Goal: Task Accomplishment & Management: Use online tool/utility

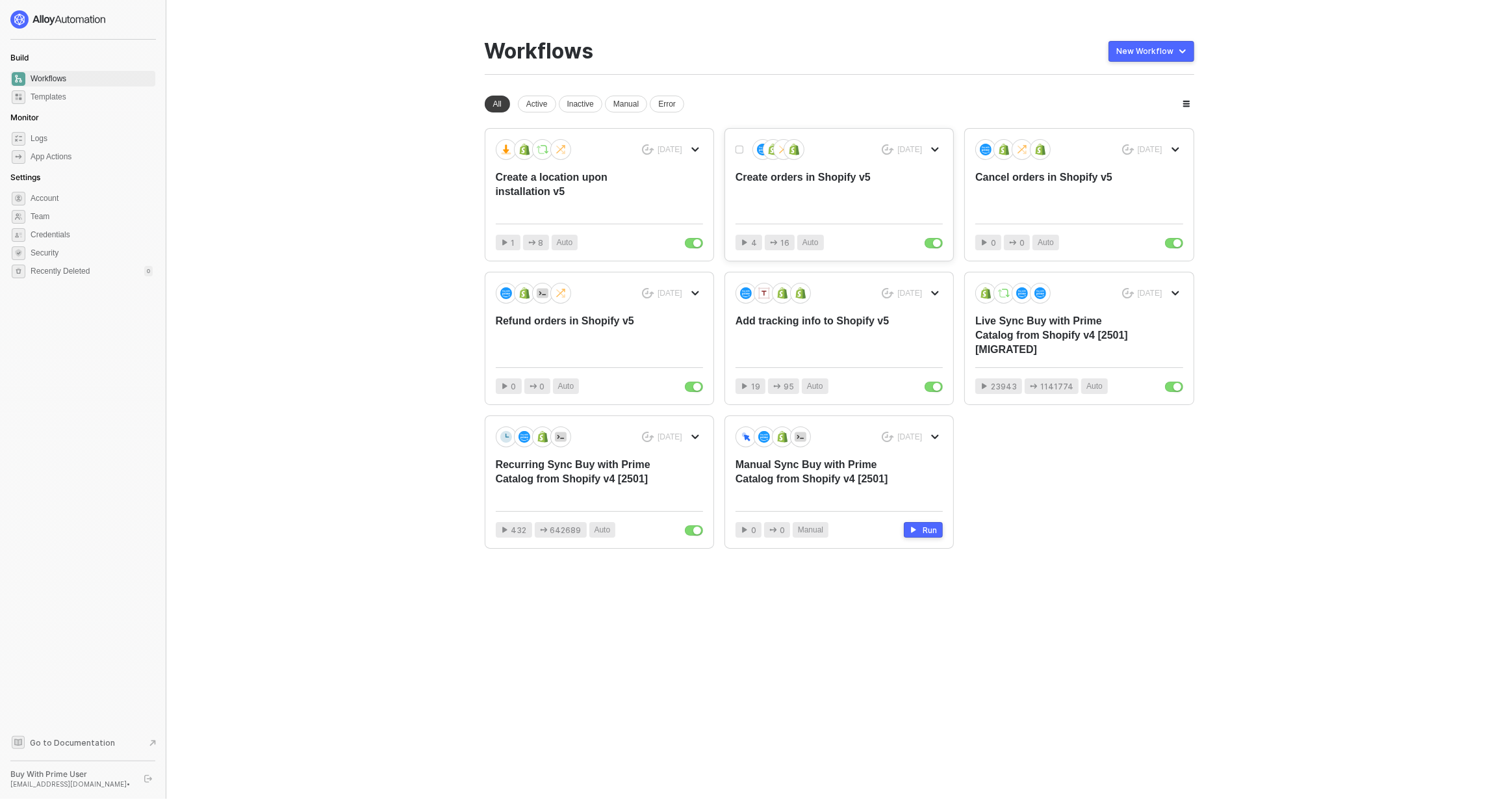
click at [837, 191] on div "Create orders in Shopify v5" at bounding box center [818, 192] width 165 height 43
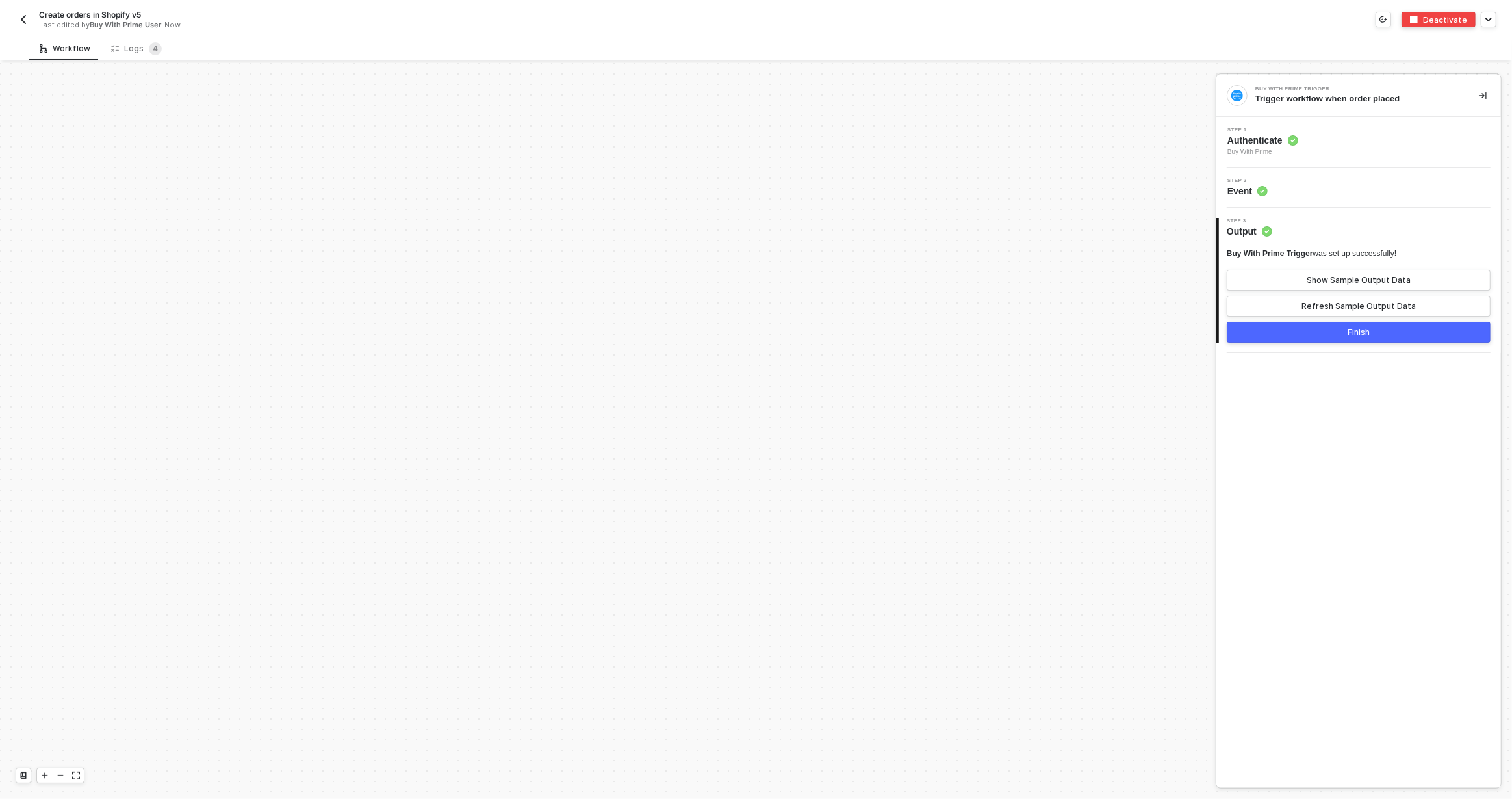
scroll to position [606, 0]
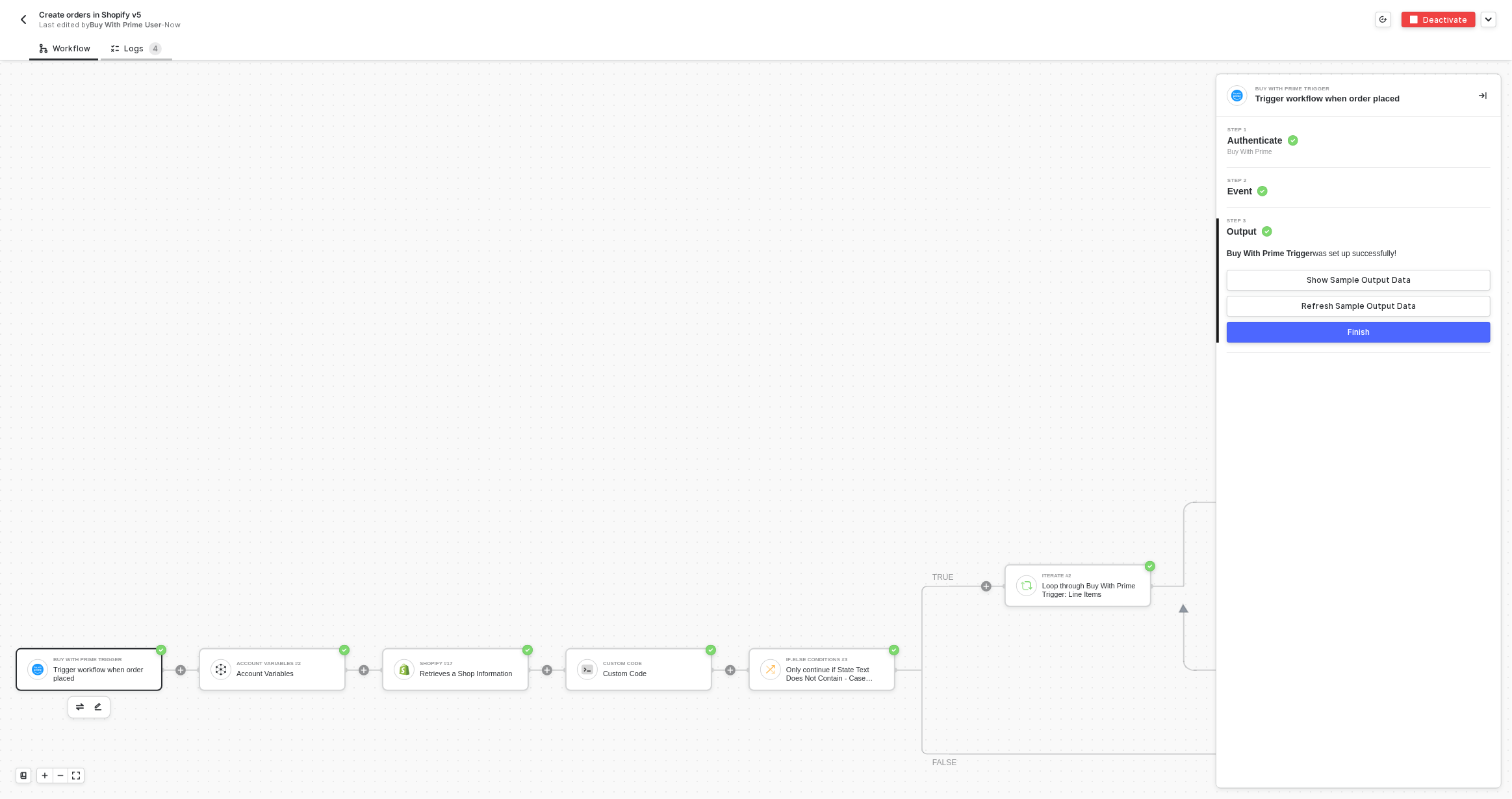
click at [133, 48] on div "Logs 4" at bounding box center [137, 49] width 51 height 13
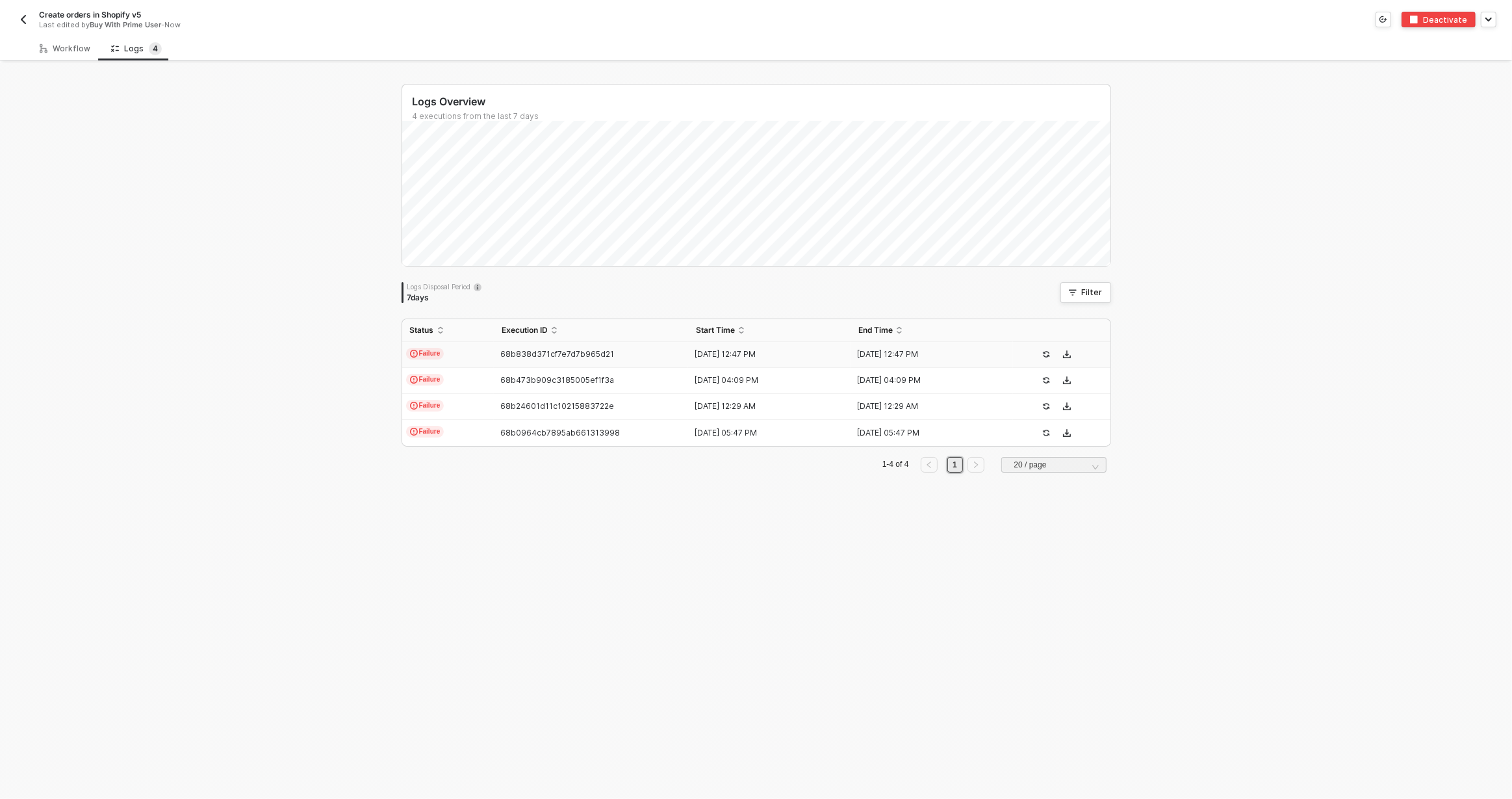
click at [662, 360] on td "68b838d371cf7e7d7b965d21" at bounding box center [591, 354] width 195 height 26
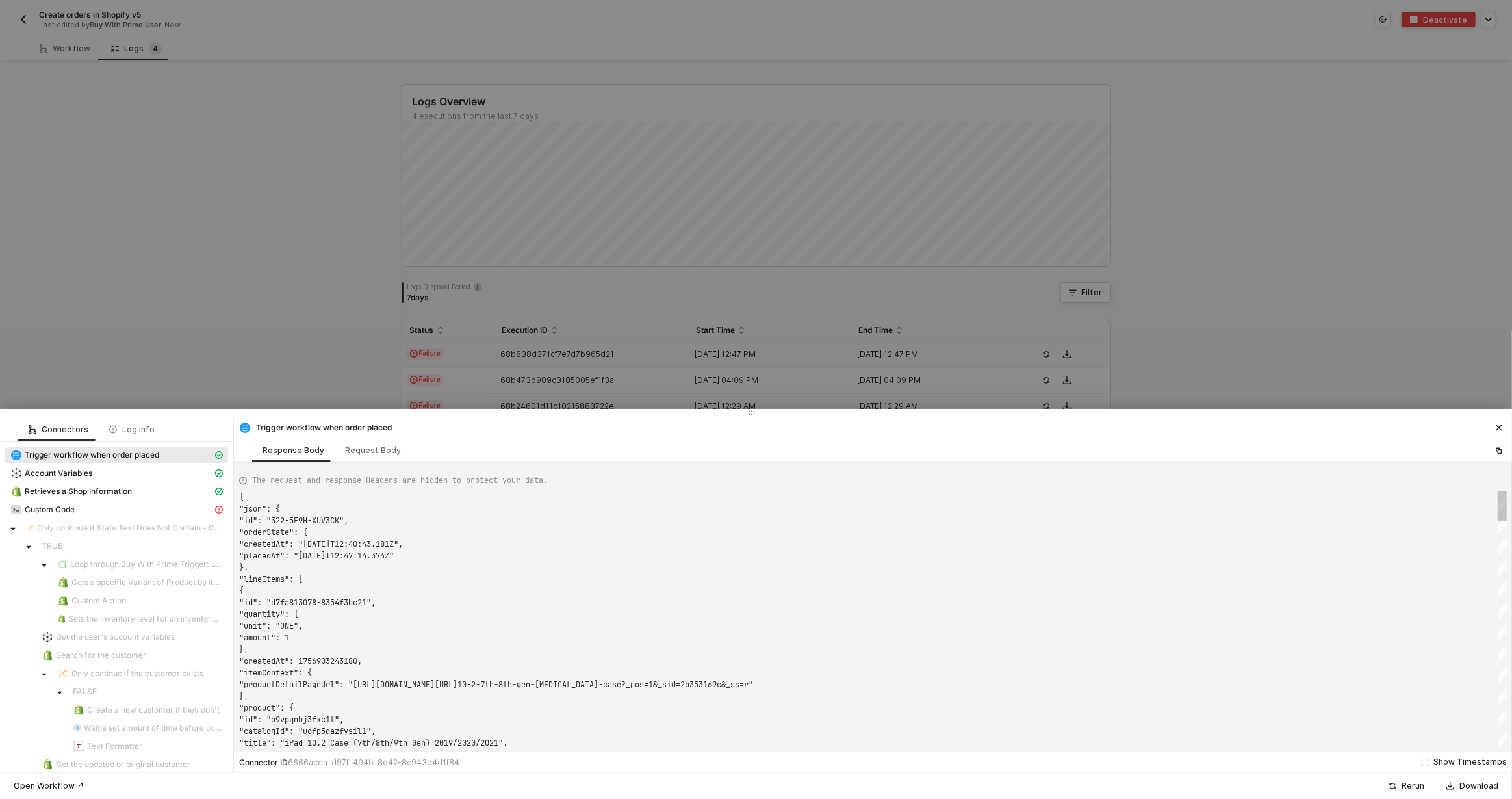
scroll to position [117, 0]
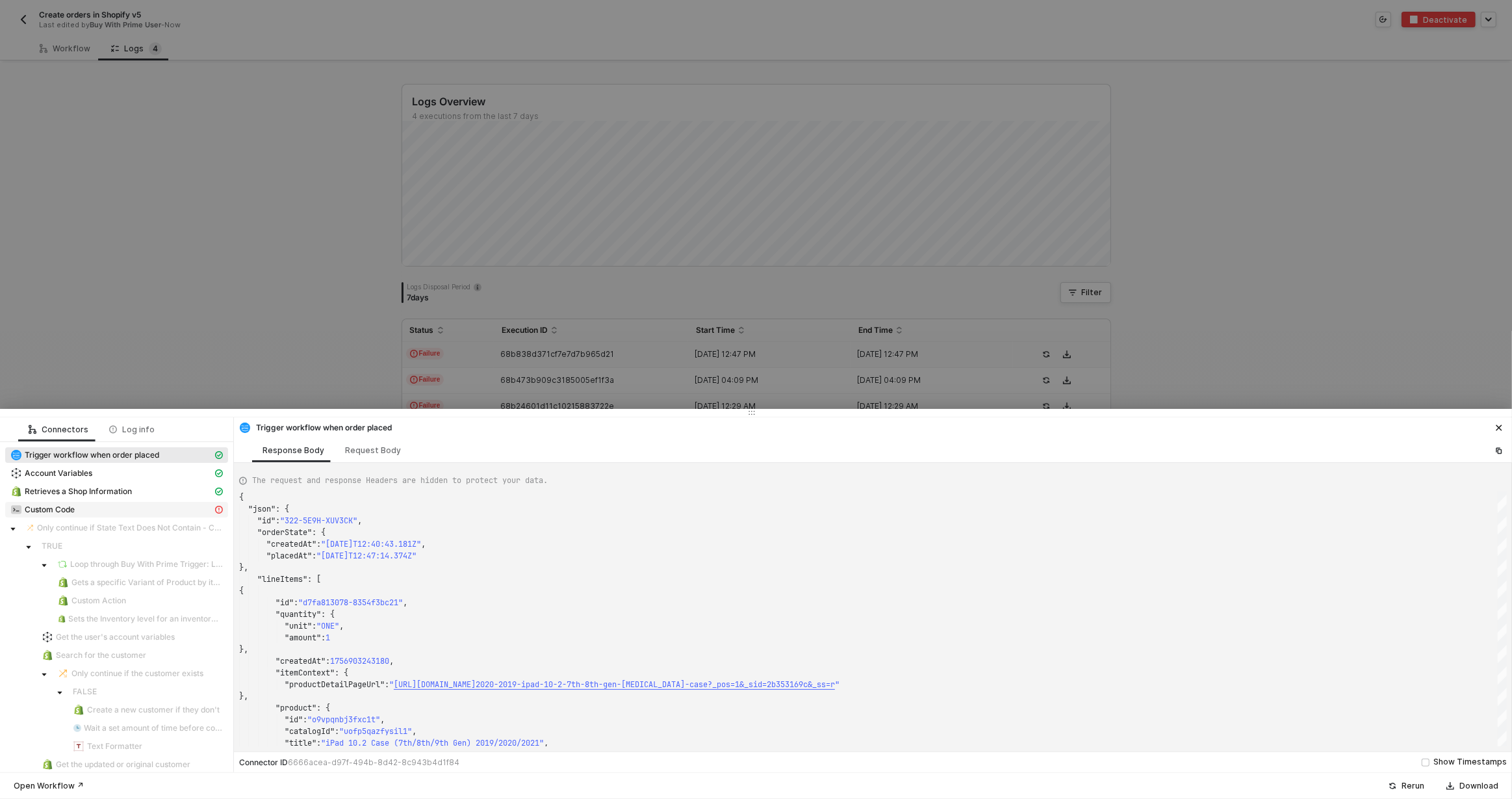
click at [153, 505] on div "Custom Code" at bounding box center [111, 510] width 202 height 12
type textarea "{ "message": "Variable ZUGU-v5LocationId not found" }"
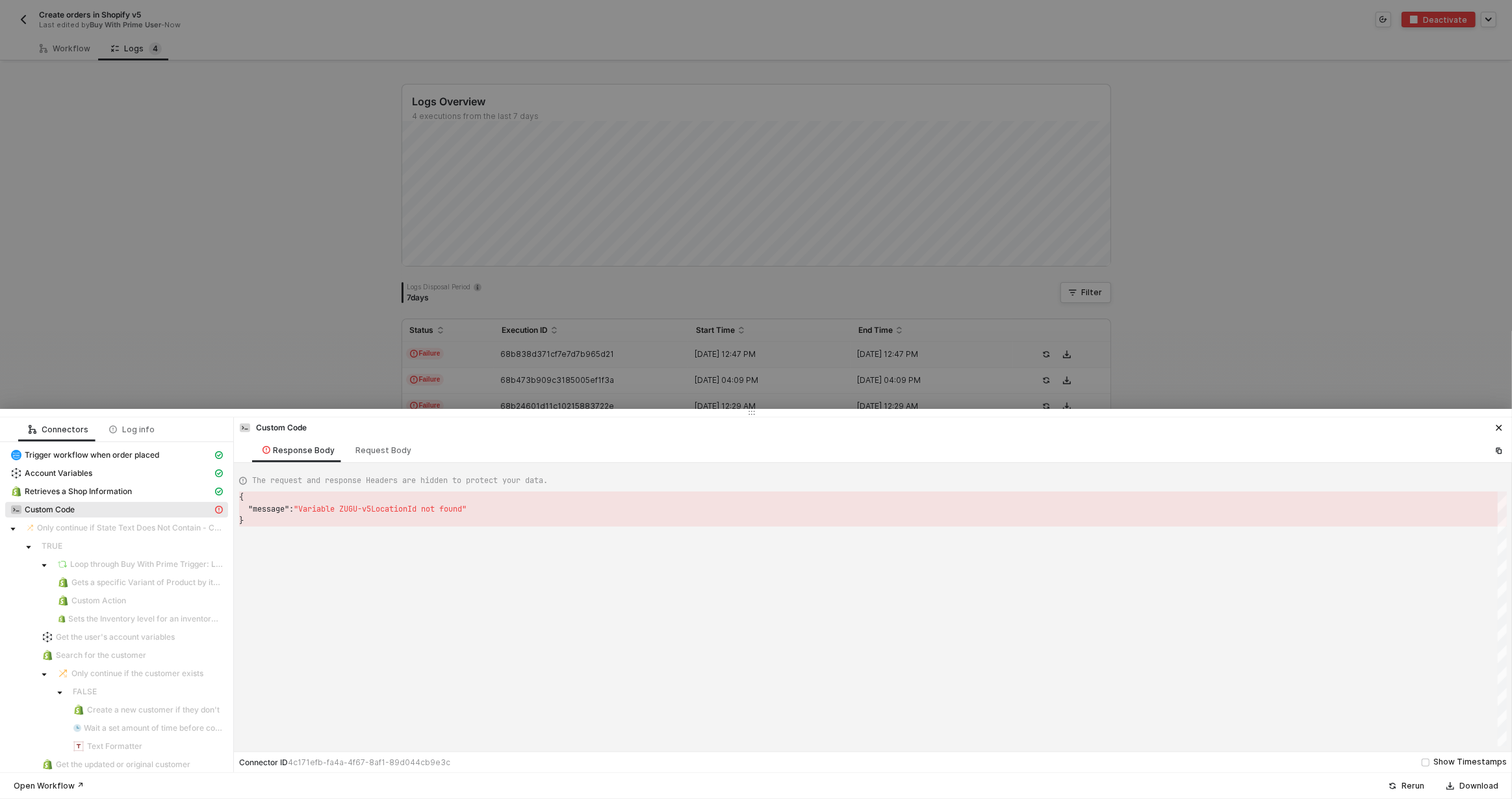
click at [320, 365] on div at bounding box center [756, 400] width 1512 height 799
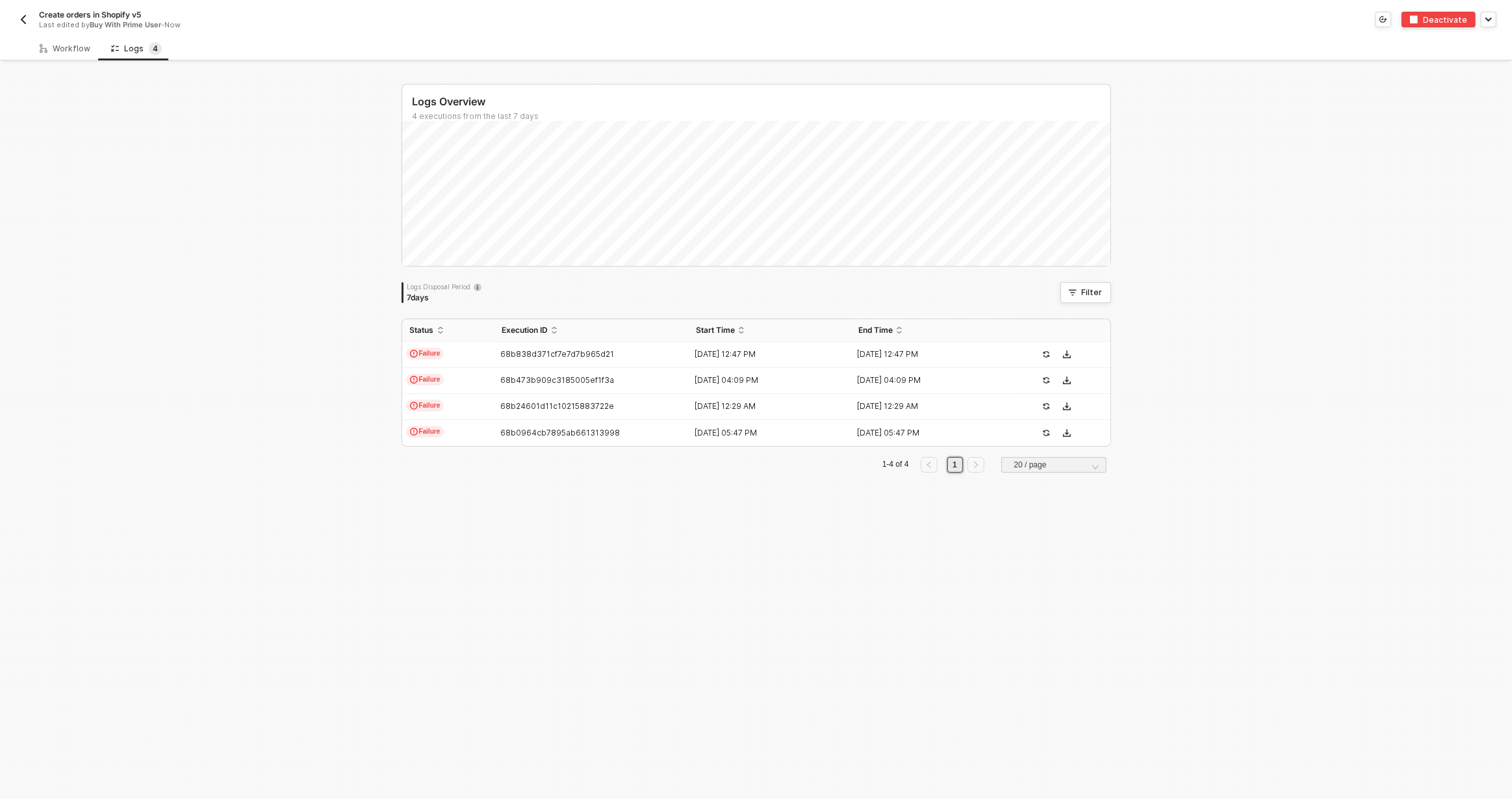
click at [19, 23] on img "button" at bounding box center [24, 19] width 10 height 10
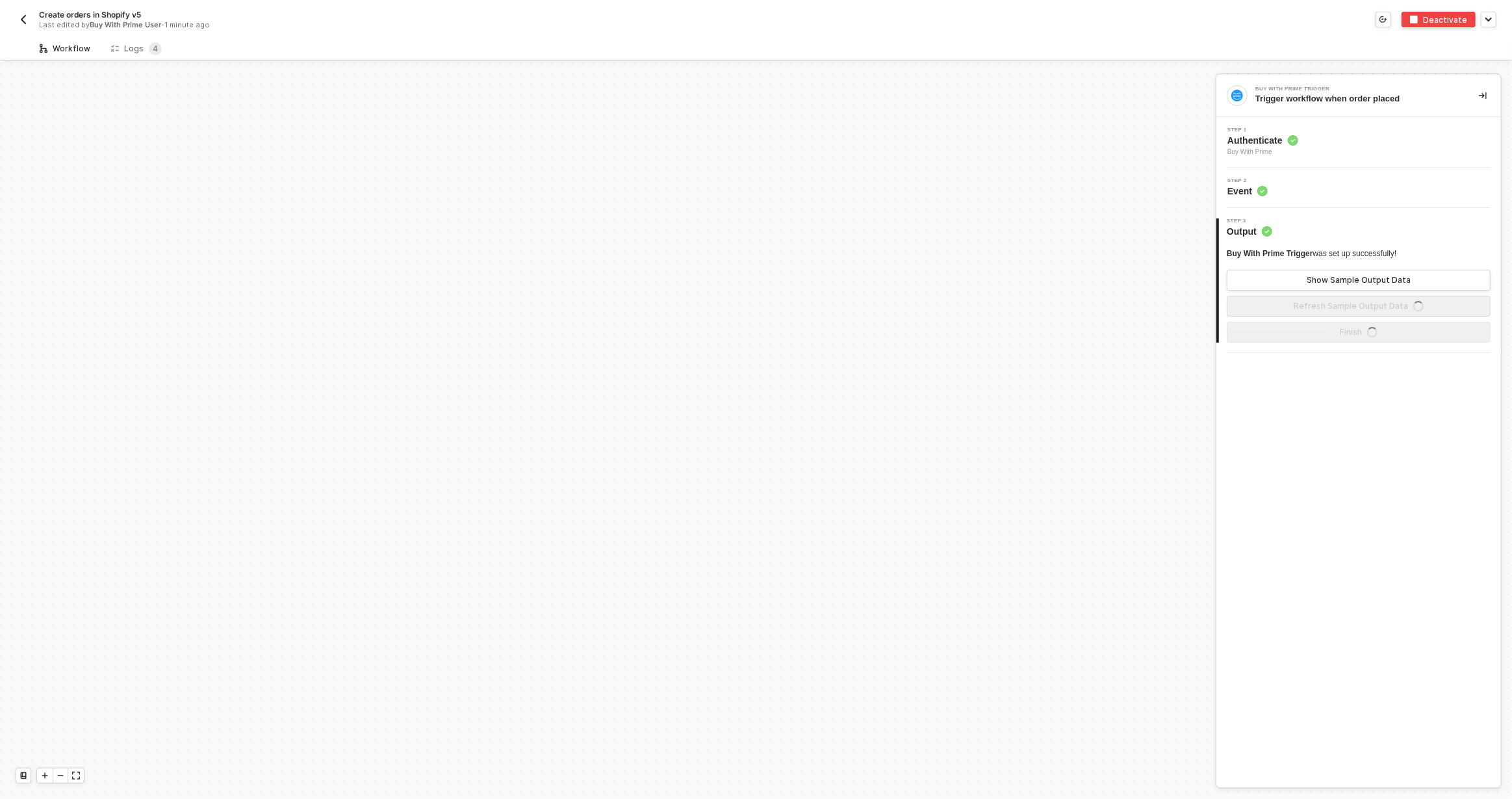
scroll to position [606, 0]
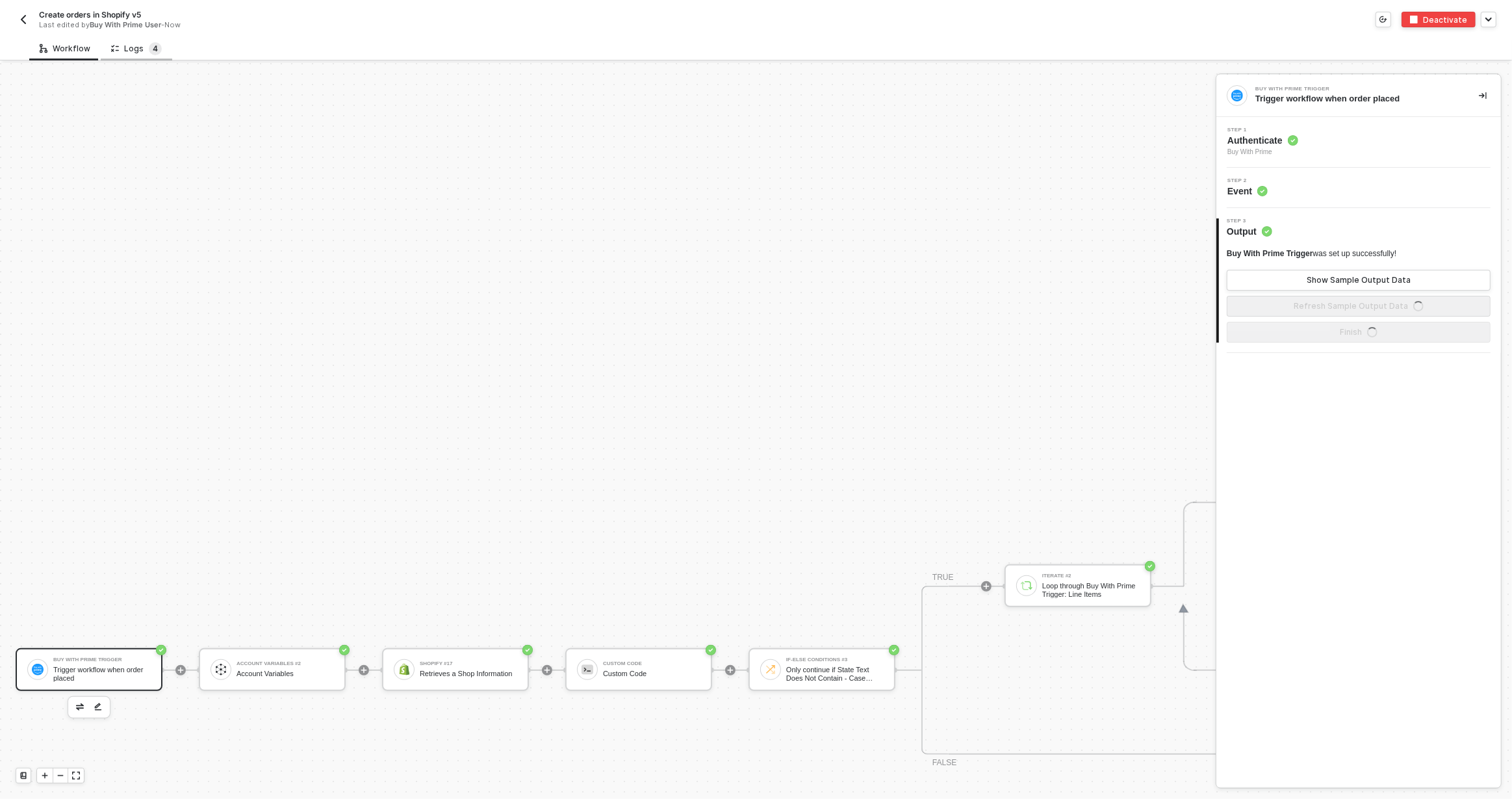
click at [153, 46] on span "4" at bounding box center [155, 48] width 5 height 10
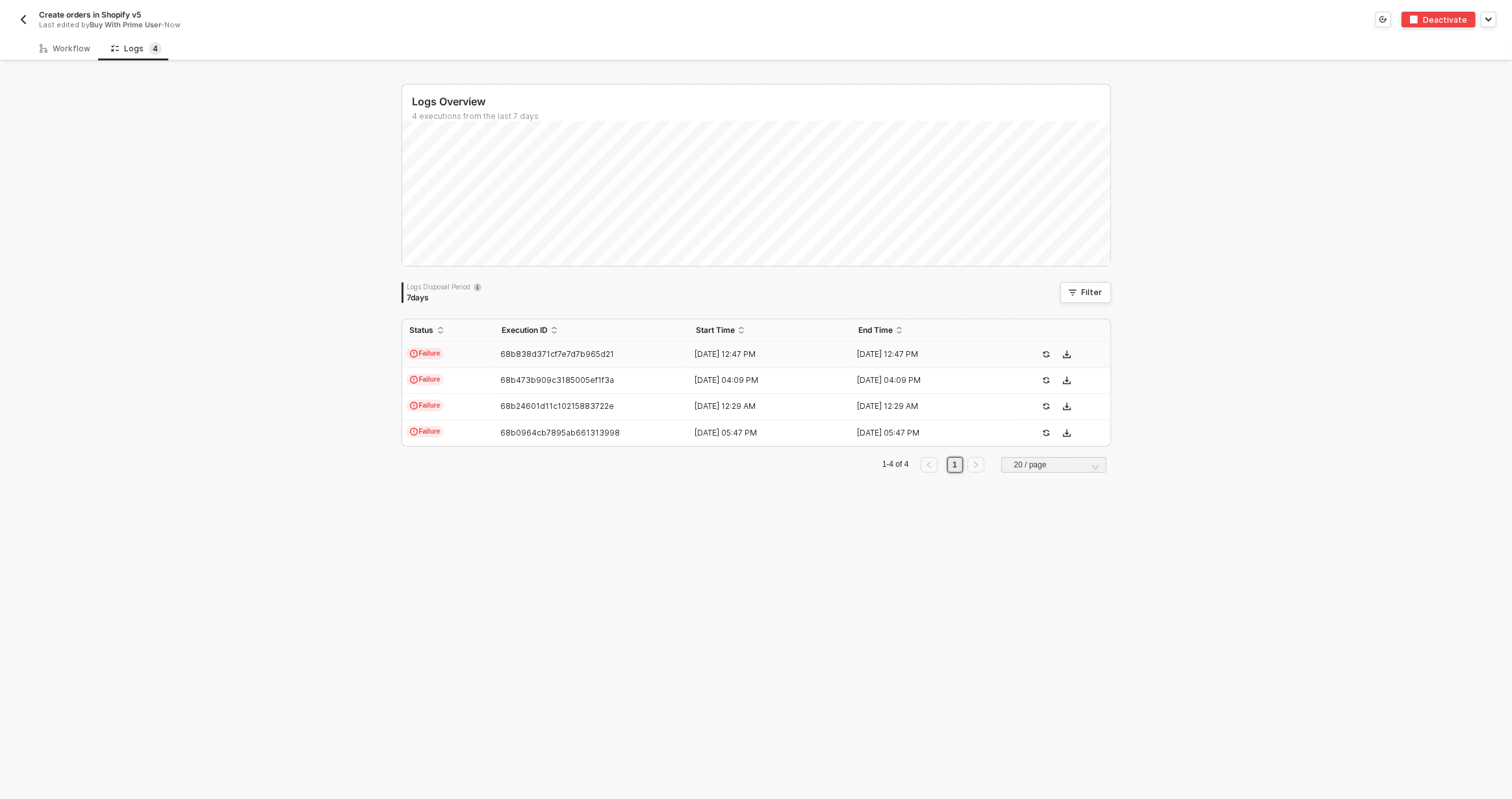
click at [494, 347] on td "68b838d371cf7e7d7b965d21" at bounding box center [591, 354] width 195 height 26
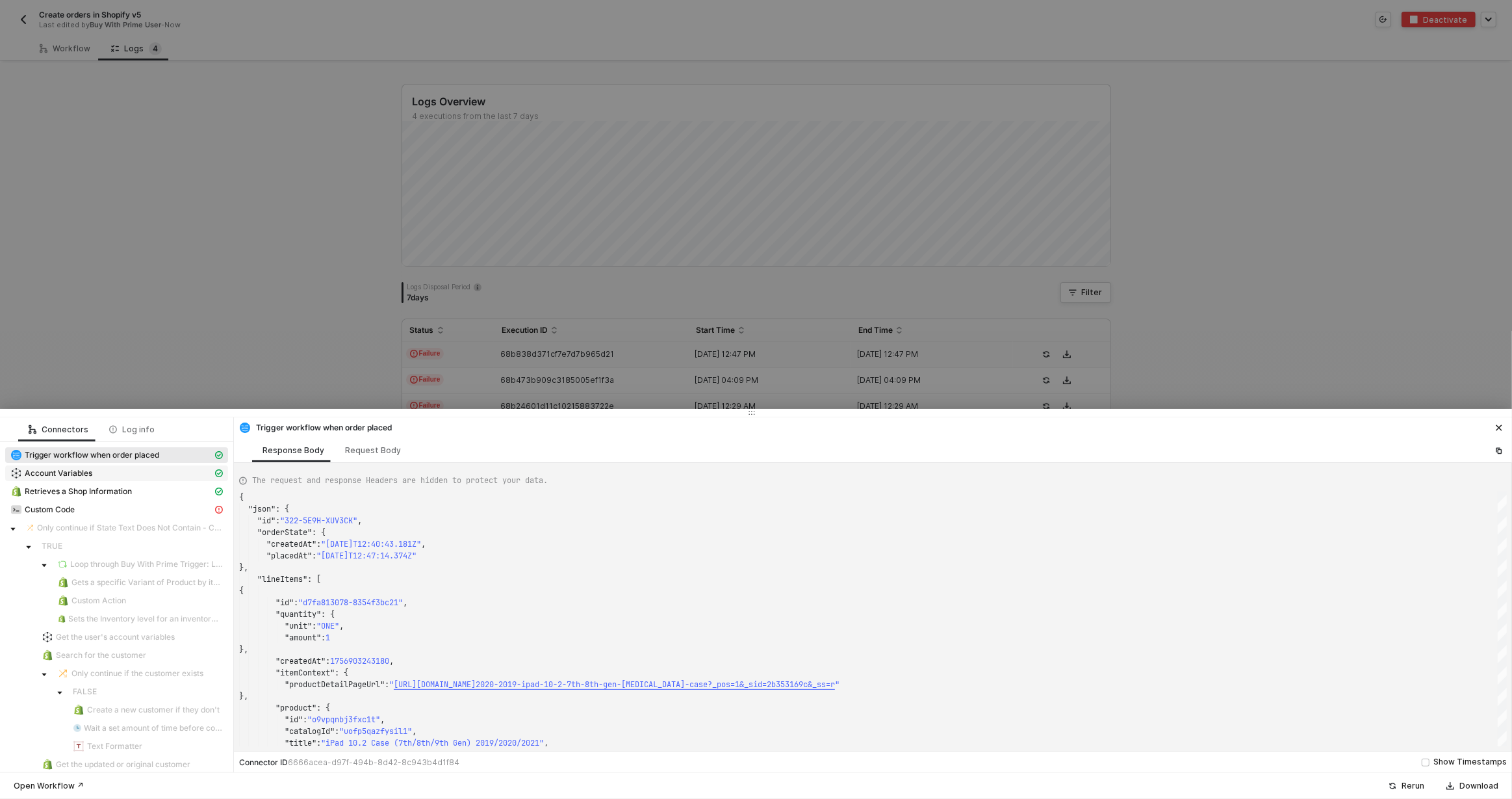
click at [84, 475] on span "Account Variables" at bounding box center [58, 473] width 68 height 10
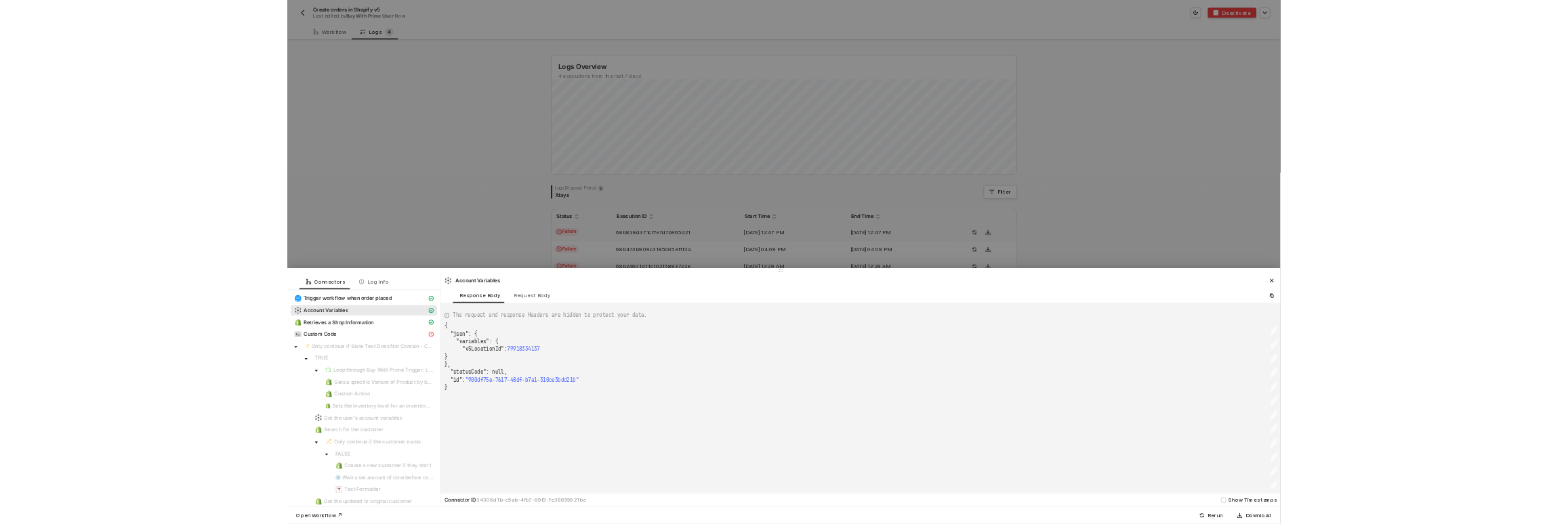
scroll to position [97, 0]
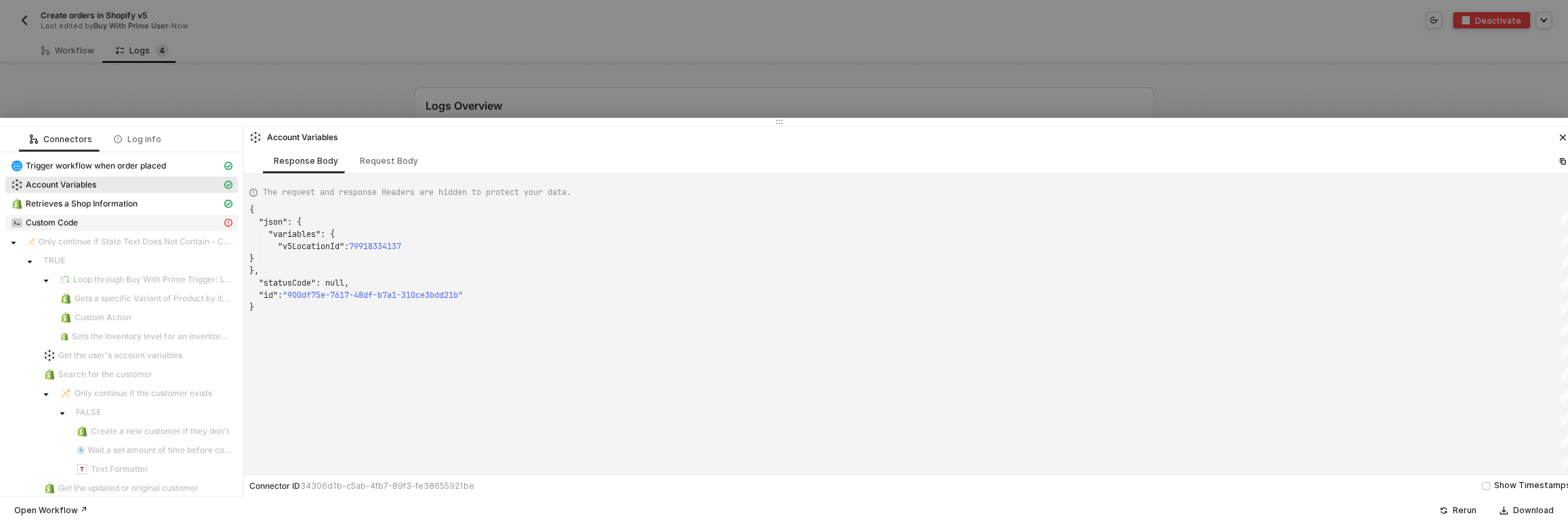
click at [173, 219] on div "Custom Code" at bounding box center [116, 223] width 211 height 12
type textarea "{ "message": "Variable ZUGU-v5LocationId not found" }"
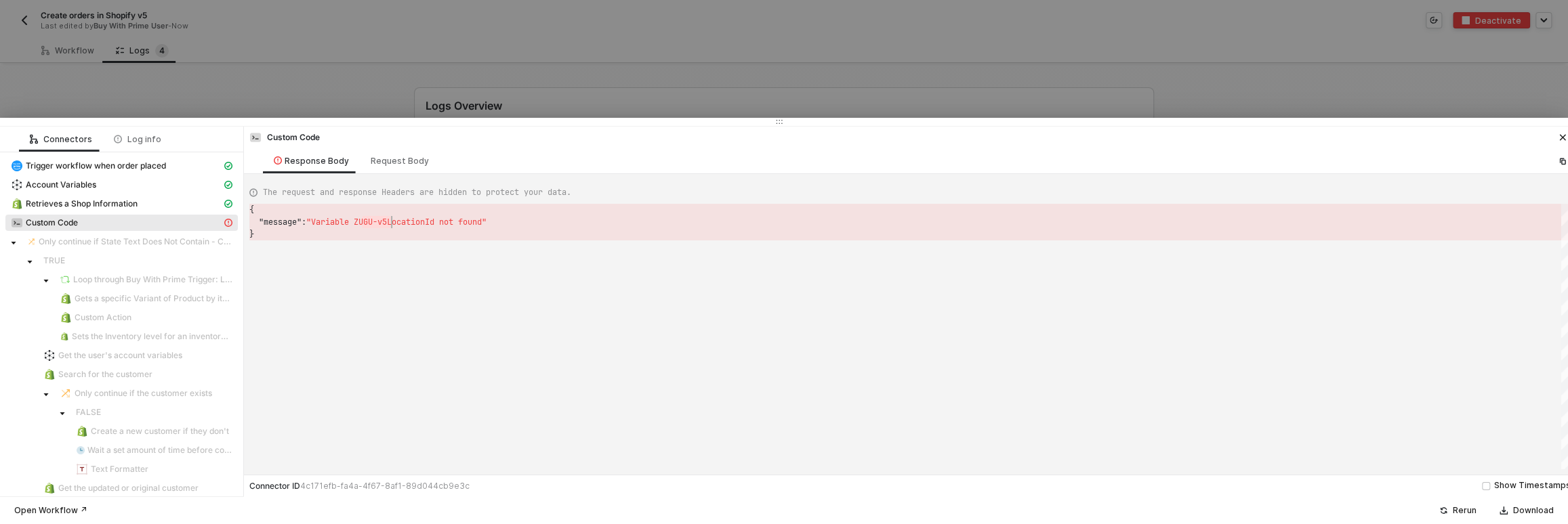
scroll to position [12, 136]
drag, startPoint x: 363, startPoint y: 222, endPoint x: 385, endPoint y: 222, distance: 22.0
click at [318, 58] on div at bounding box center [784, 262] width 1568 height 524
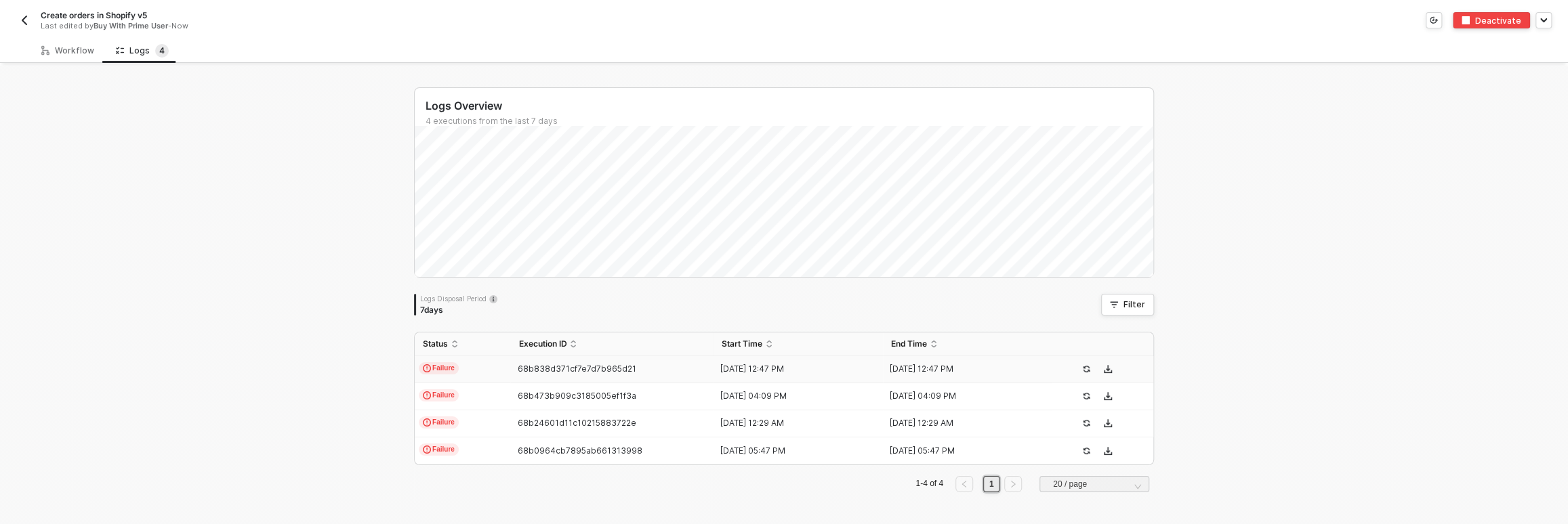
click at [540, 362] on td "68b838d371cf7e7d7b965d21" at bounding box center [612, 369] width 203 height 27
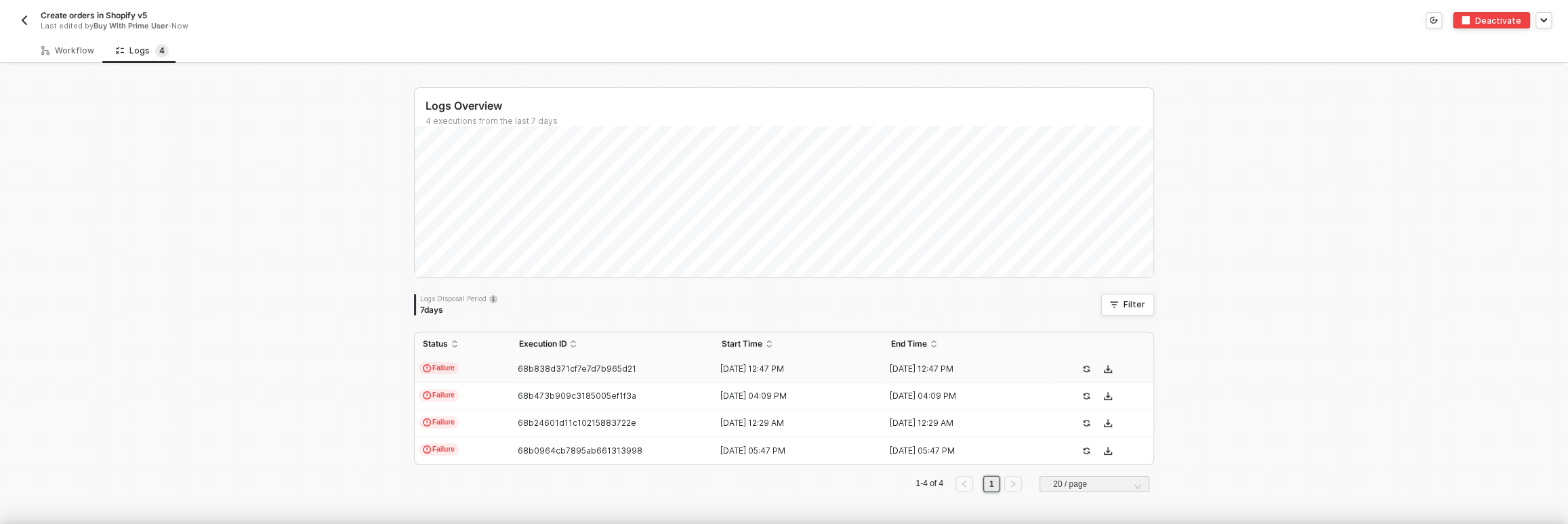
type textarea "{ "json": { "id": "322-5E9H-XUV3CK", "orderState": { "createdAt": "2025-09-03T1…"
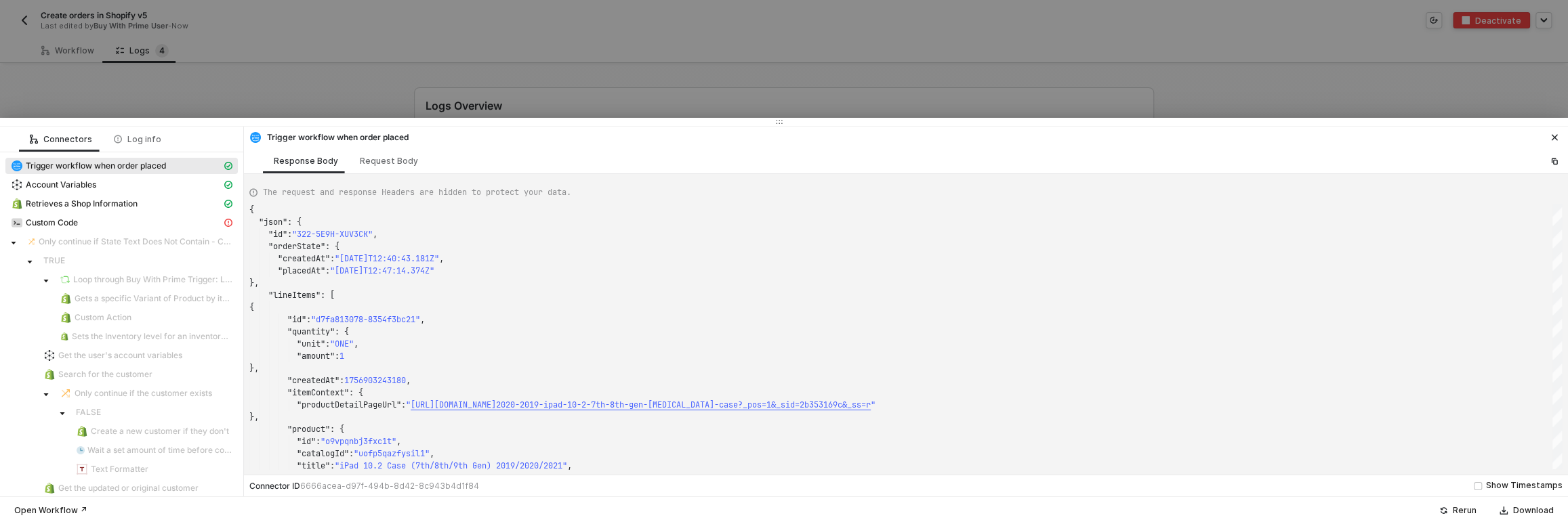
click at [1560, 137] on button "button" at bounding box center [1554, 137] width 16 height 16
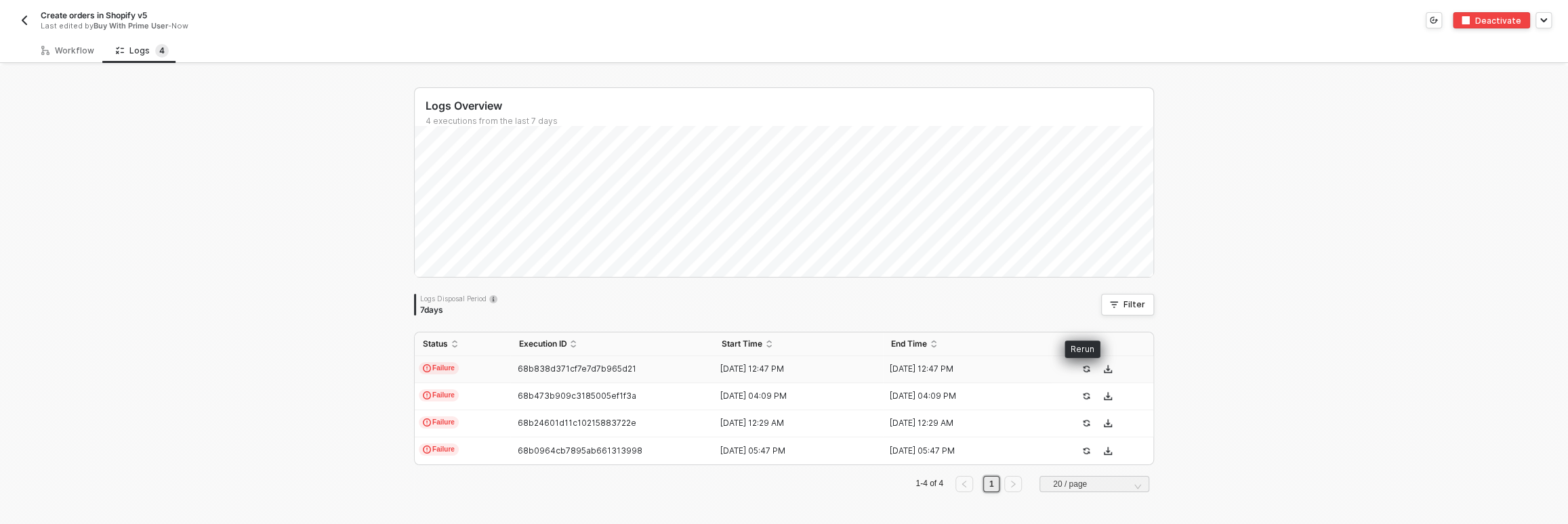
click at [1084, 365] on icon "icon-success-page" at bounding box center [1087, 369] width 7 height 7
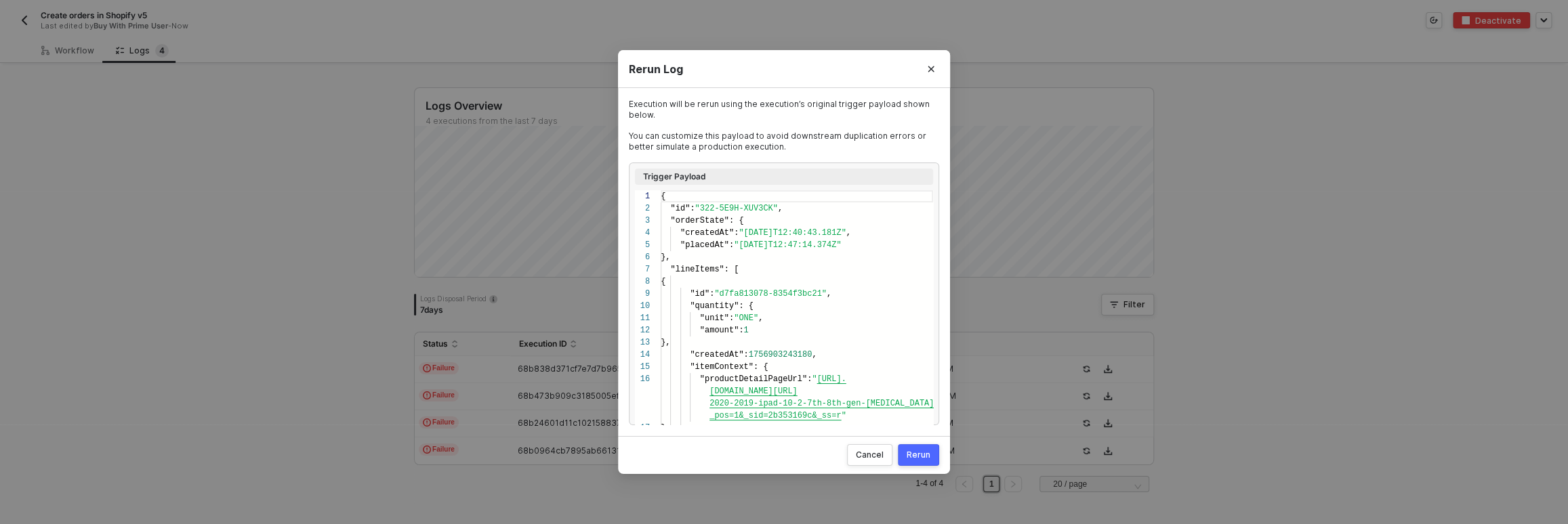
click at [927, 462] on button "Rerun" at bounding box center [918, 455] width 42 height 22
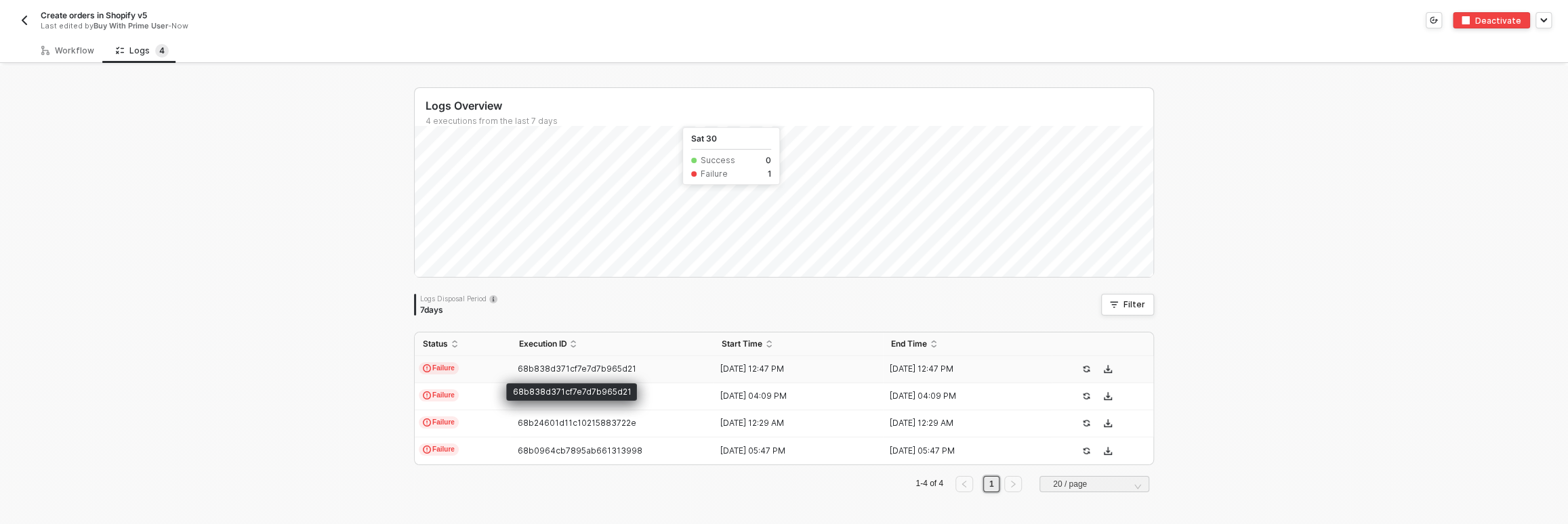
click at [547, 365] on span "68b838d371cf7e7d7b965d21" at bounding box center [577, 369] width 119 height 10
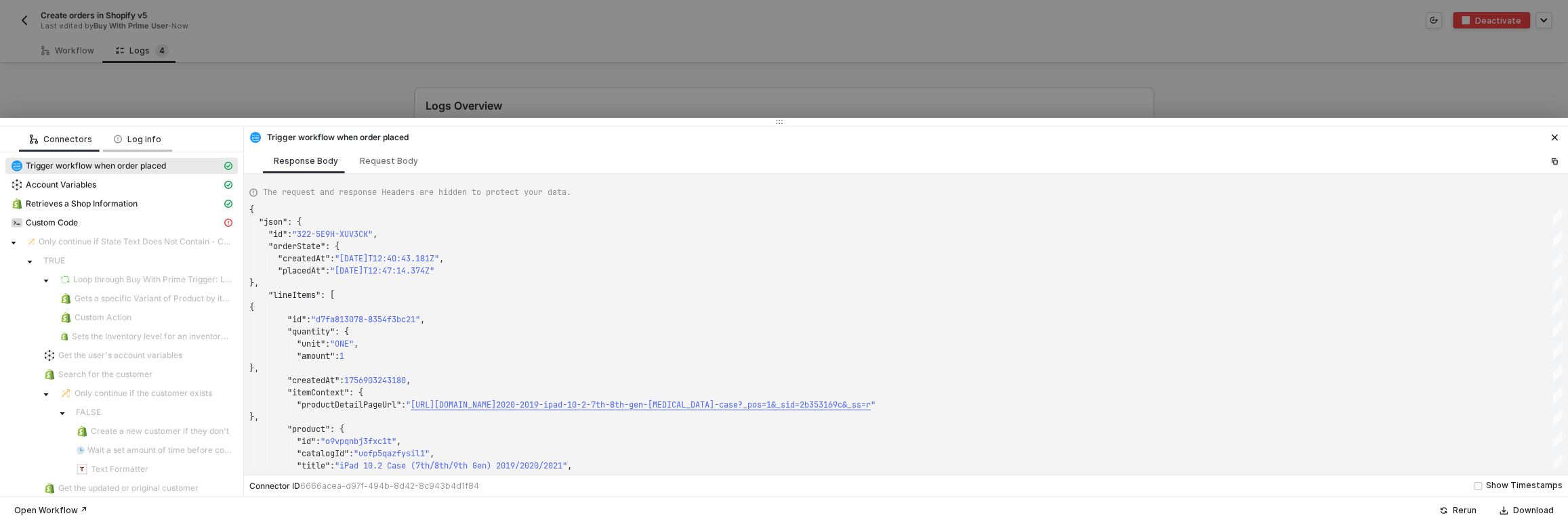
click at [116, 143] on icon at bounding box center [118, 139] width 8 height 8
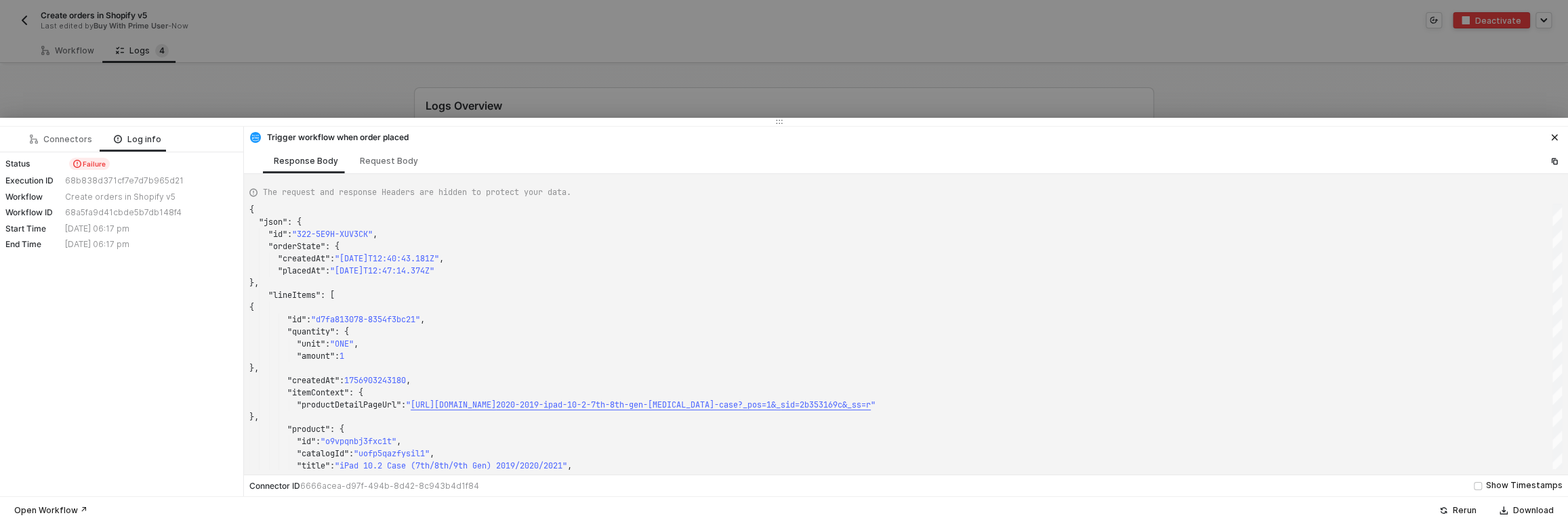
click at [102, 182] on div "68b838d371cf7e7d7b965d21" at bounding box center [150, 181] width 169 height 11
copy div "68b838d371cf7e7d7b965d21"
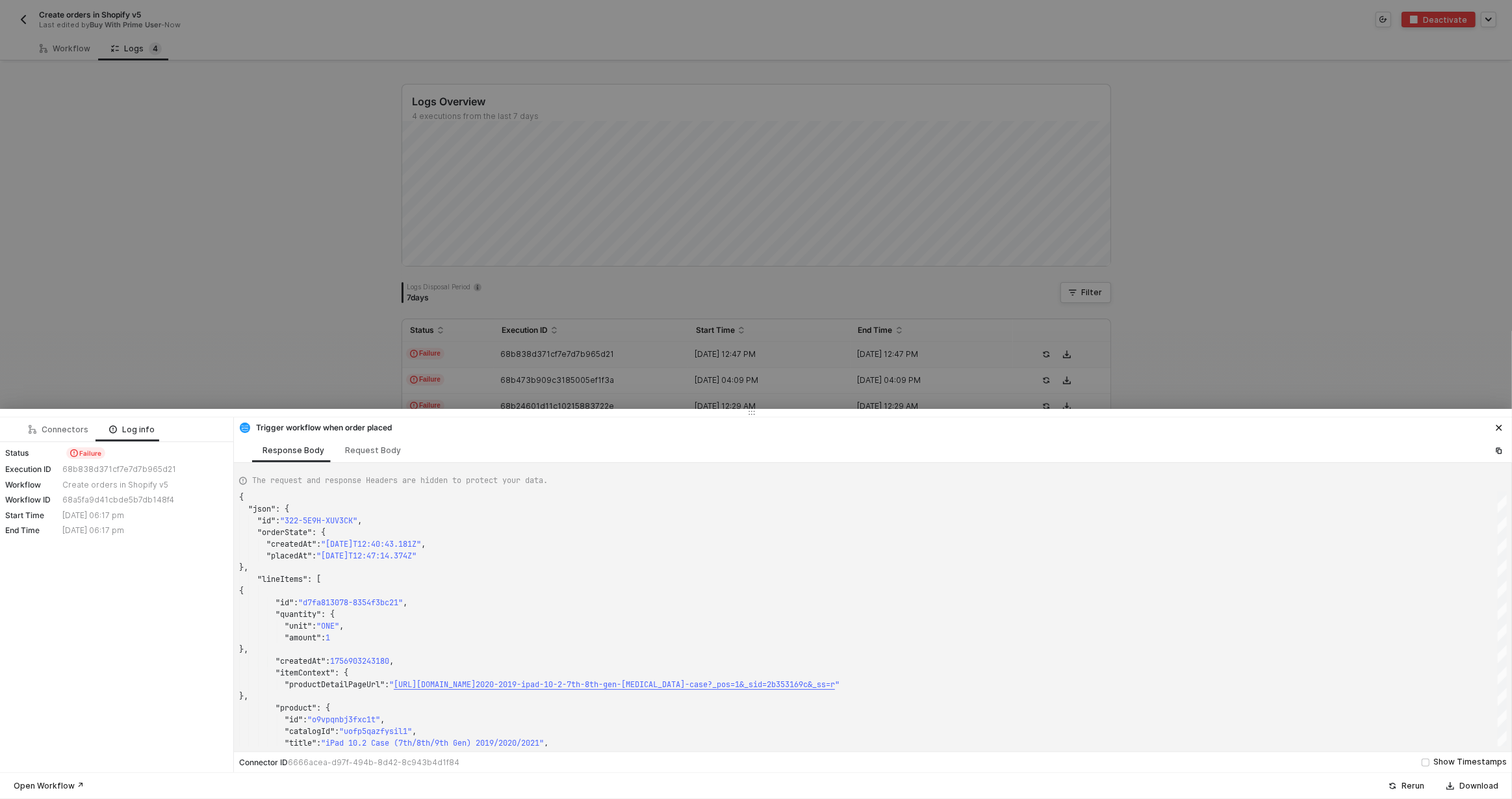
click at [1103, 359] on div at bounding box center [756, 400] width 1512 height 799
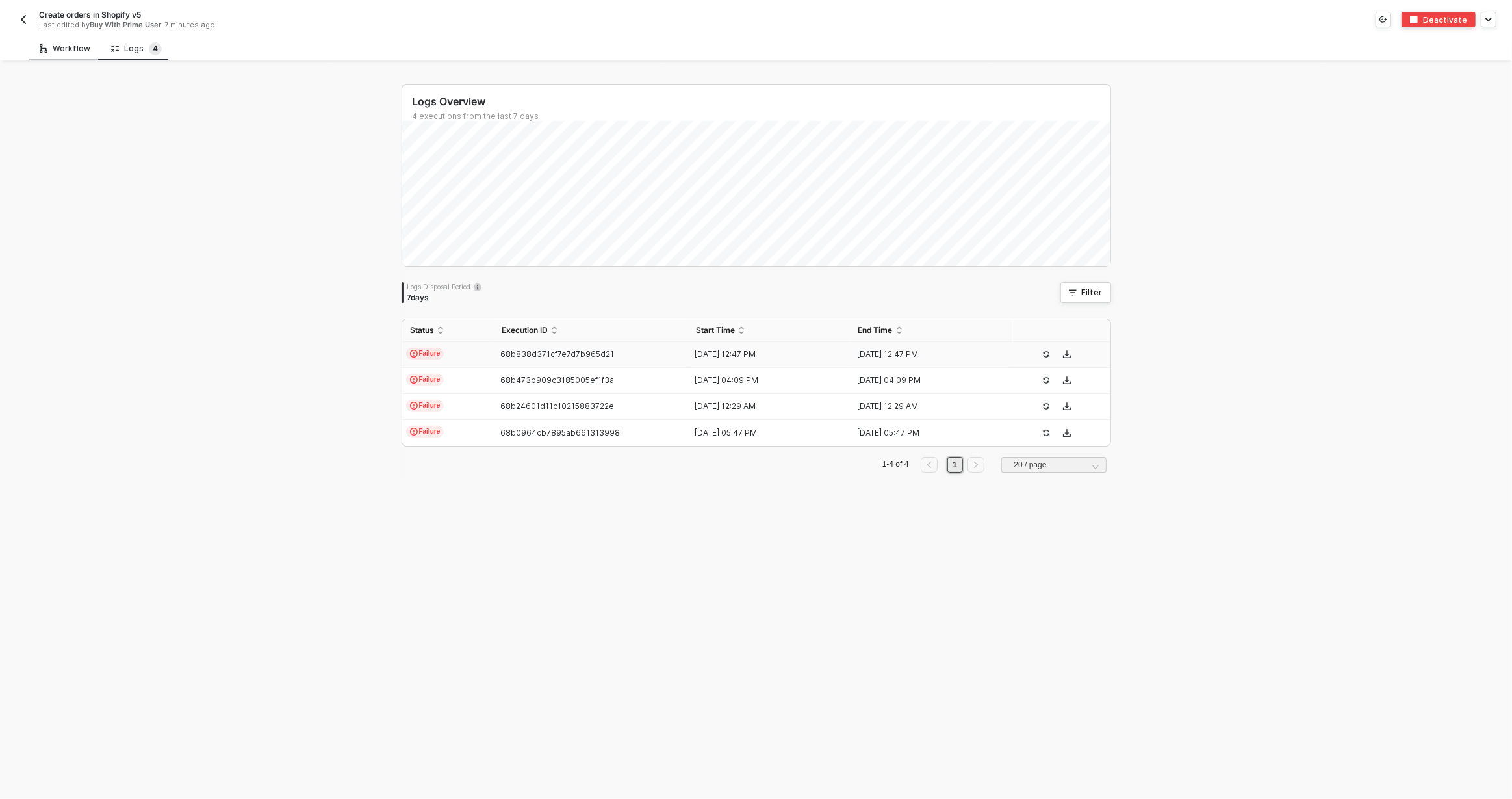
click at [74, 57] on div "Workflow" at bounding box center [65, 48] width 72 height 24
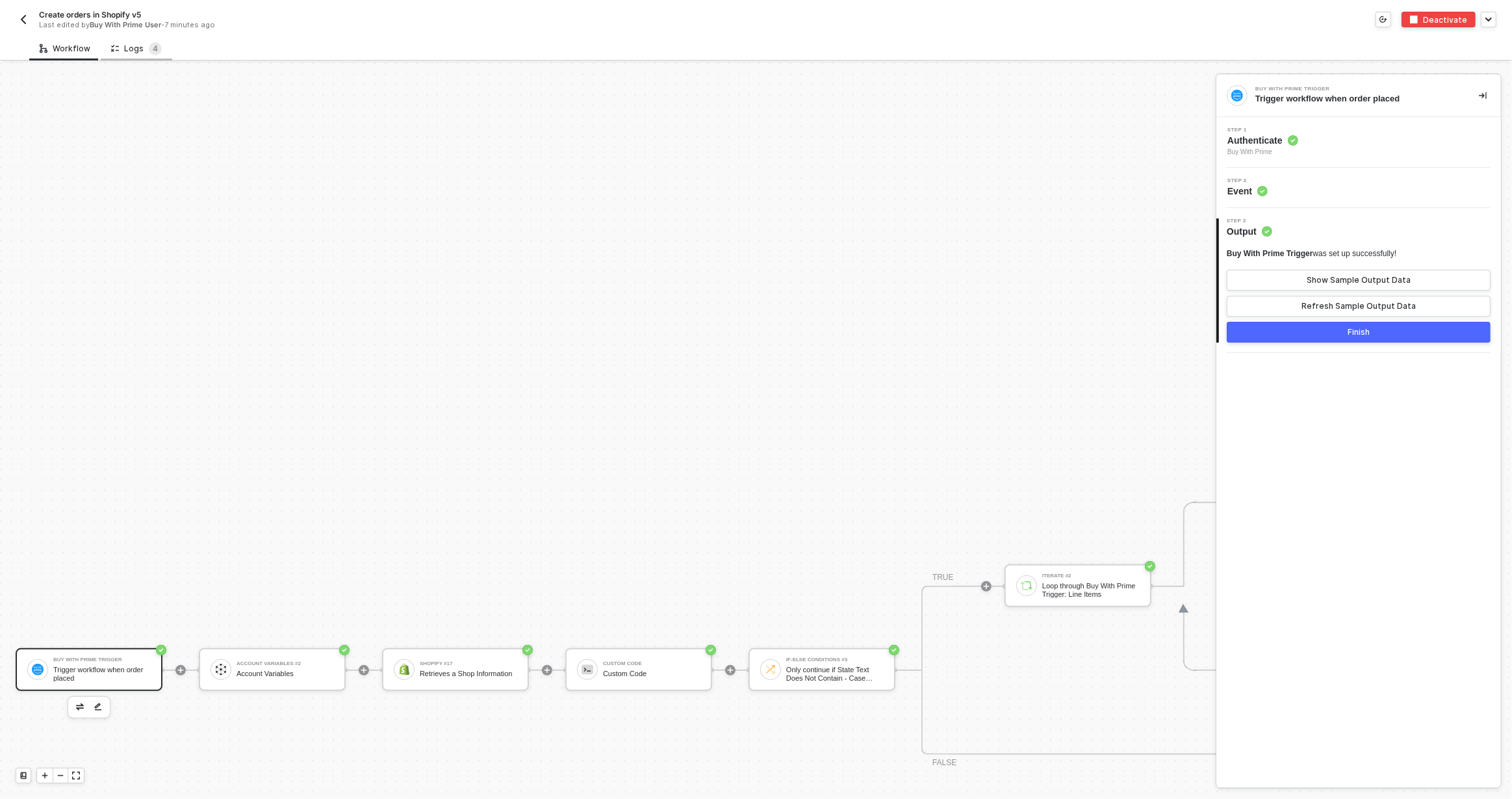
click at [114, 51] on icon at bounding box center [115, 48] width 8 height 11
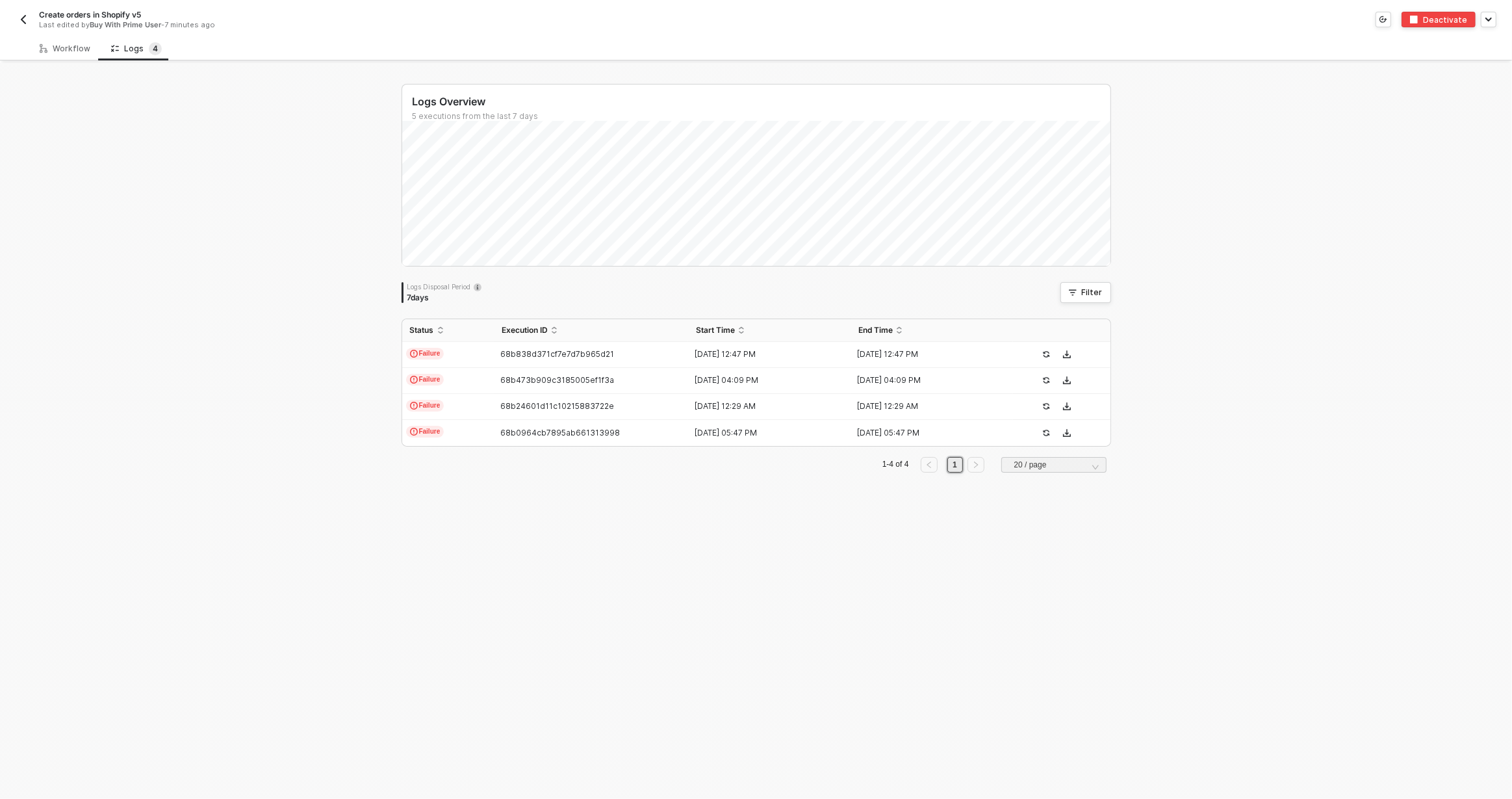
click at [13, 41] on div "Workflow Logs 4" at bounding box center [756, 48] width 1512 height 24
click at [36, 45] on div "Workflow" at bounding box center [65, 48] width 72 height 24
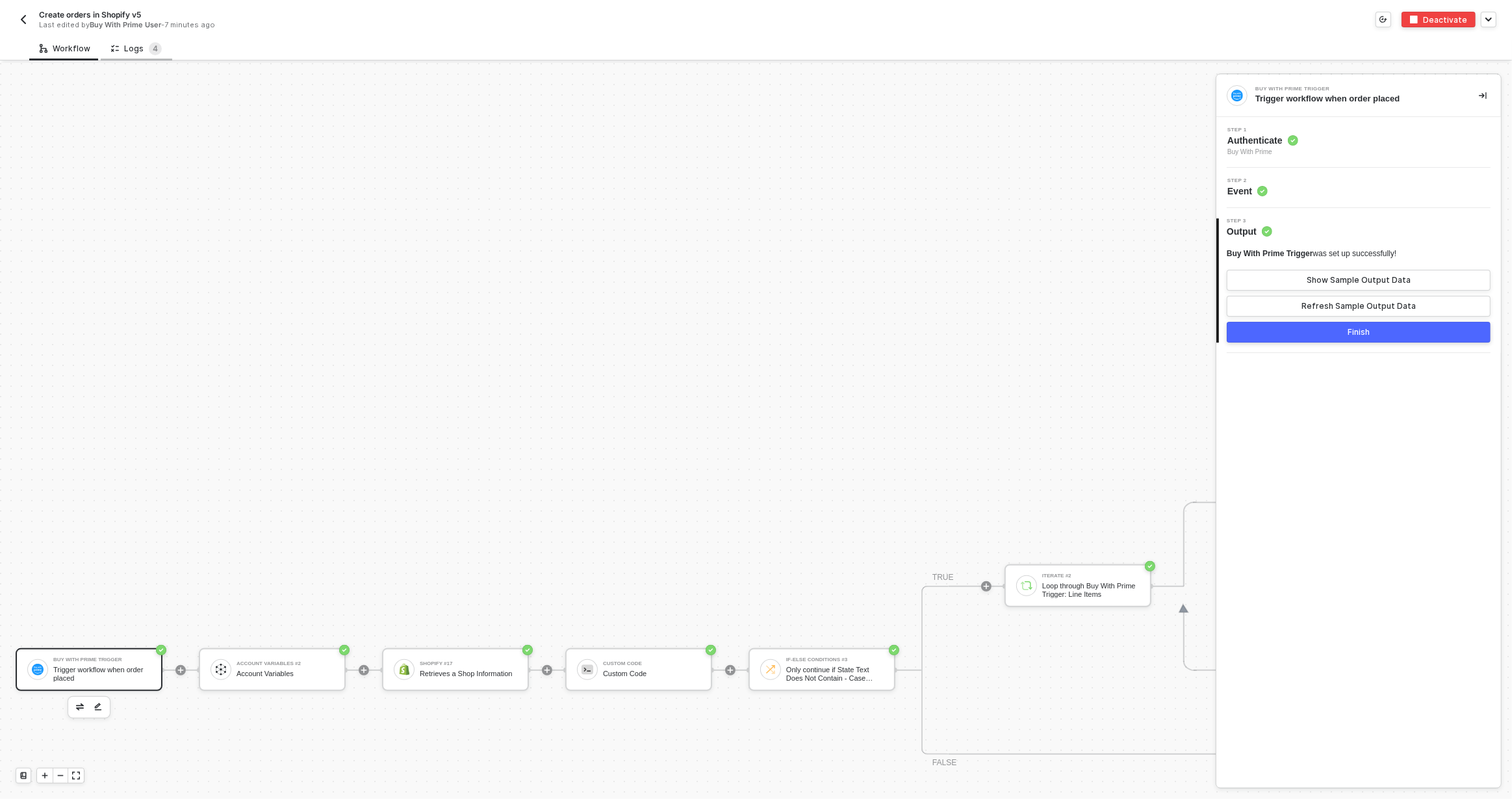
click at [142, 52] on div "Logs 4" at bounding box center [137, 49] width 51 height 13
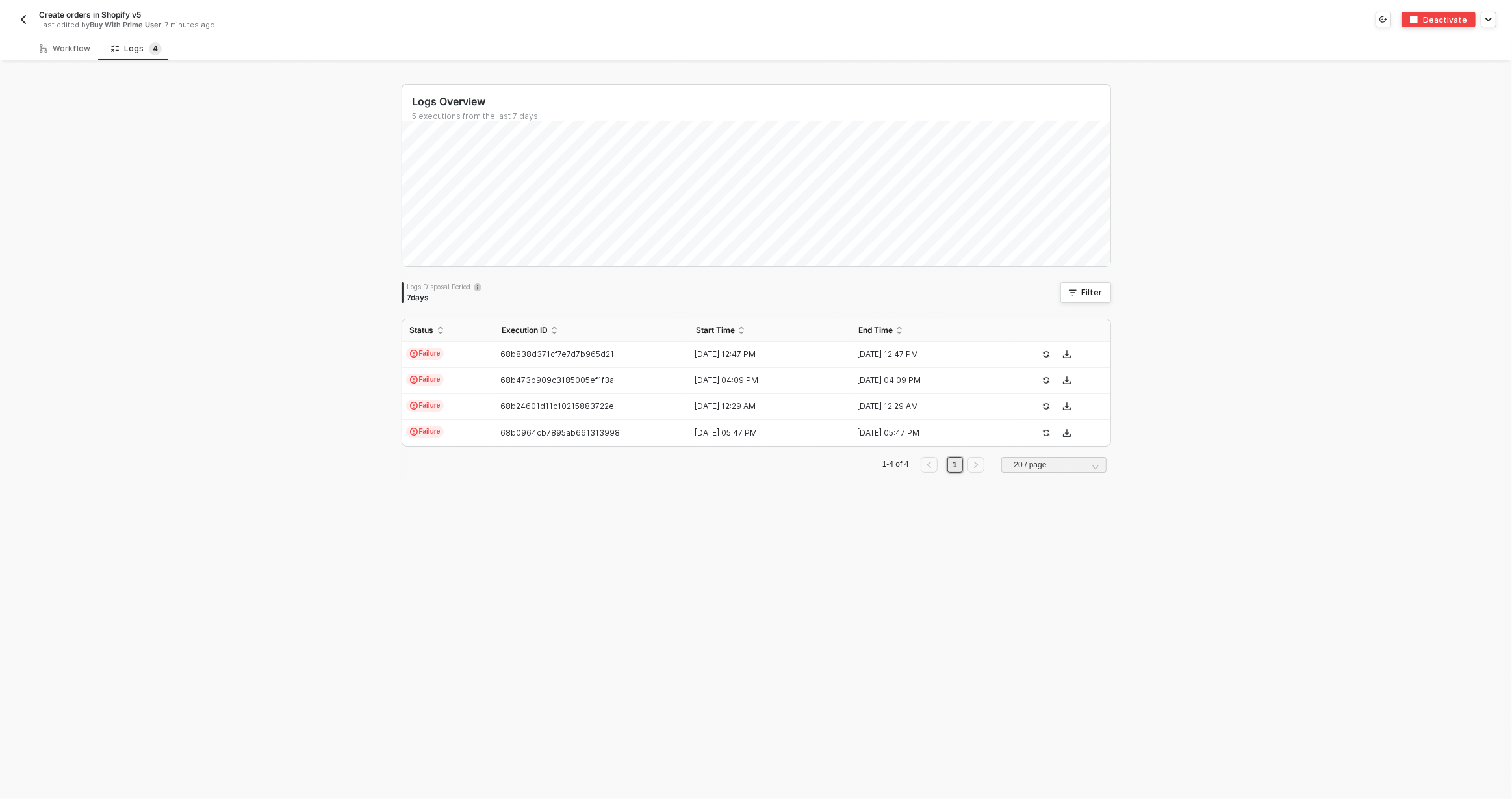
click at [28, 18] on img "button" at bounding box center [24, 19] width 10 height 10
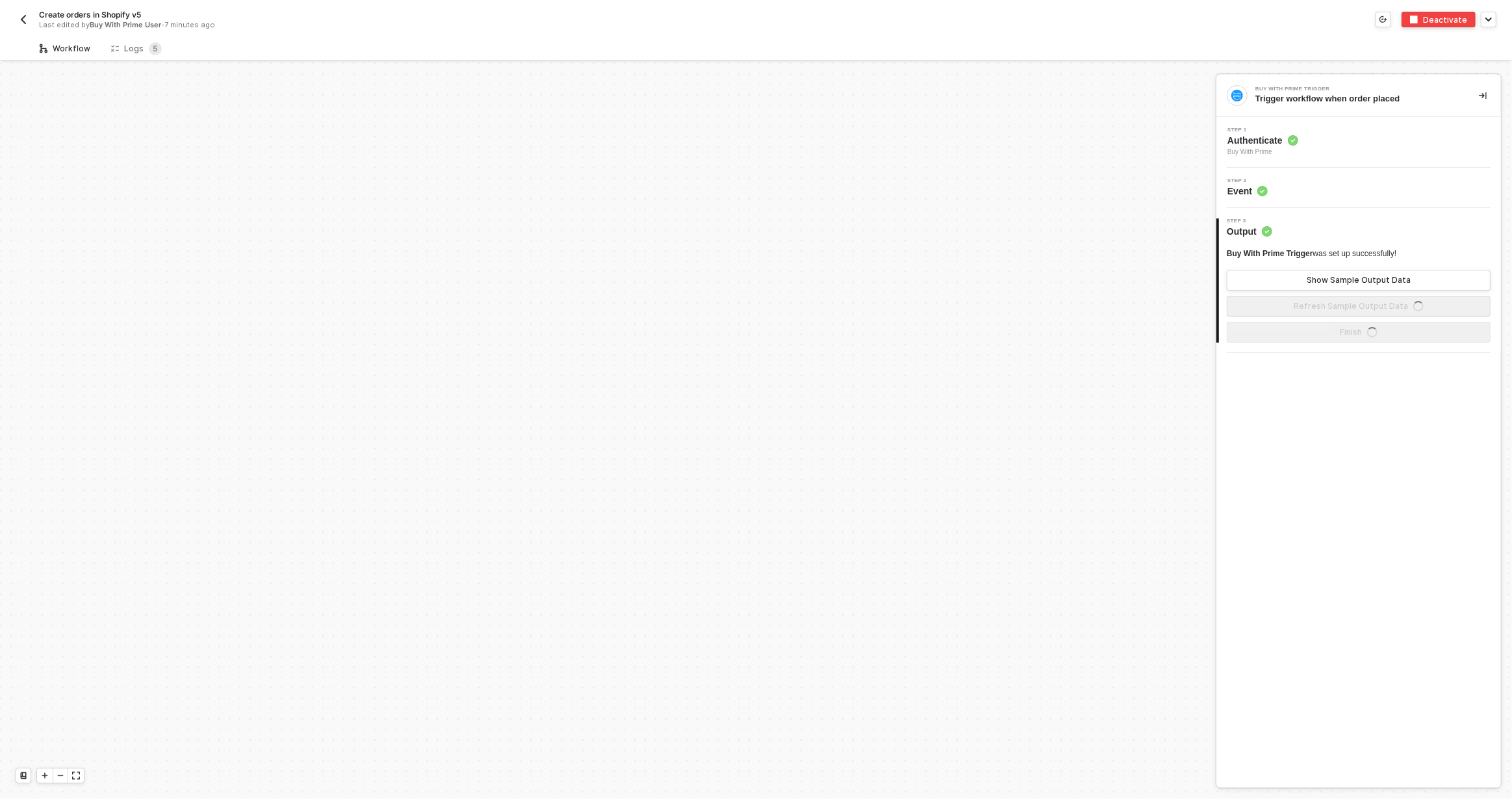
scroll to position [606, 0]
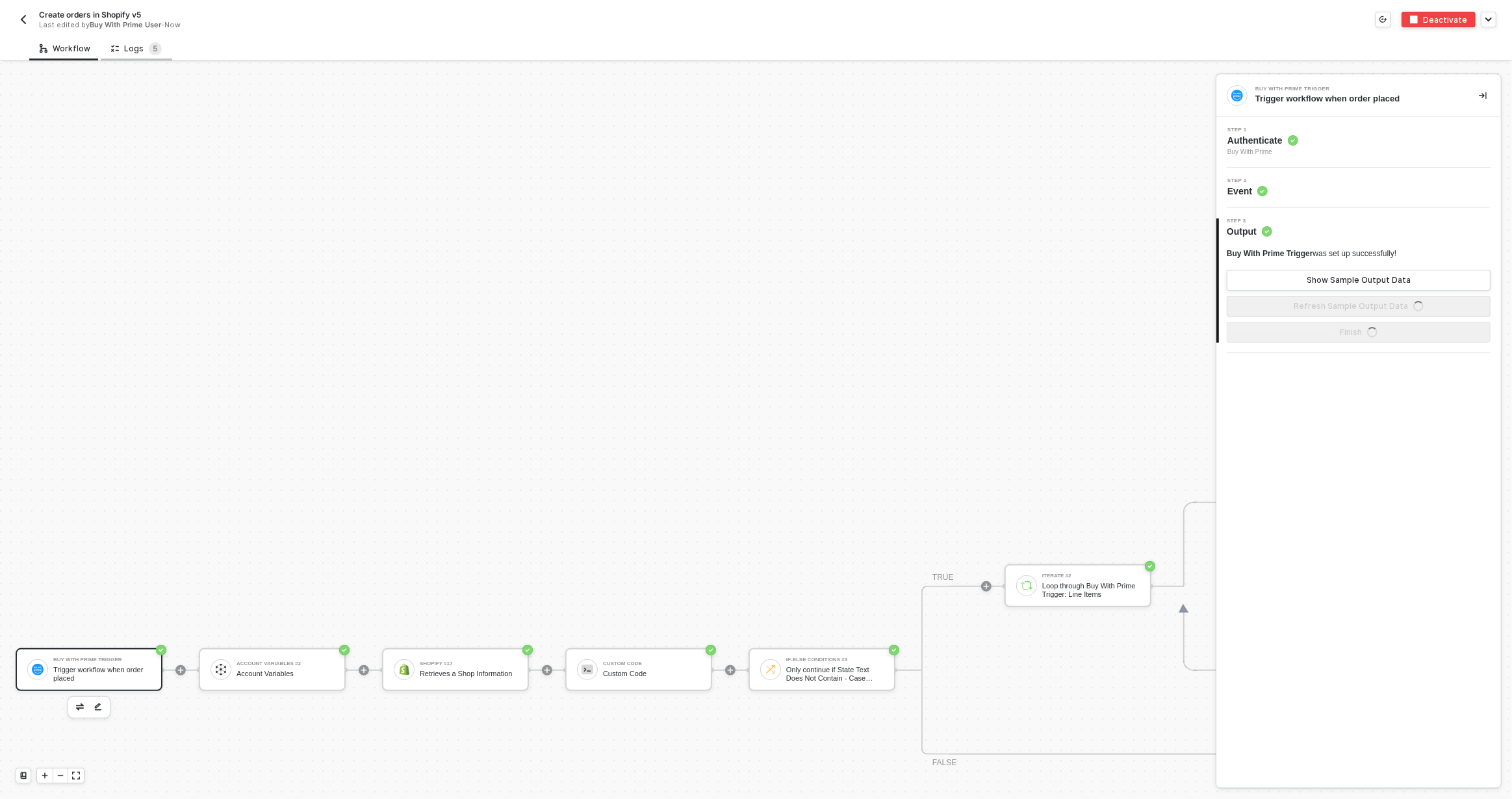
click at [132, 50] on div "Logs 5" at bounding box center [137, 49] width 51 height 13
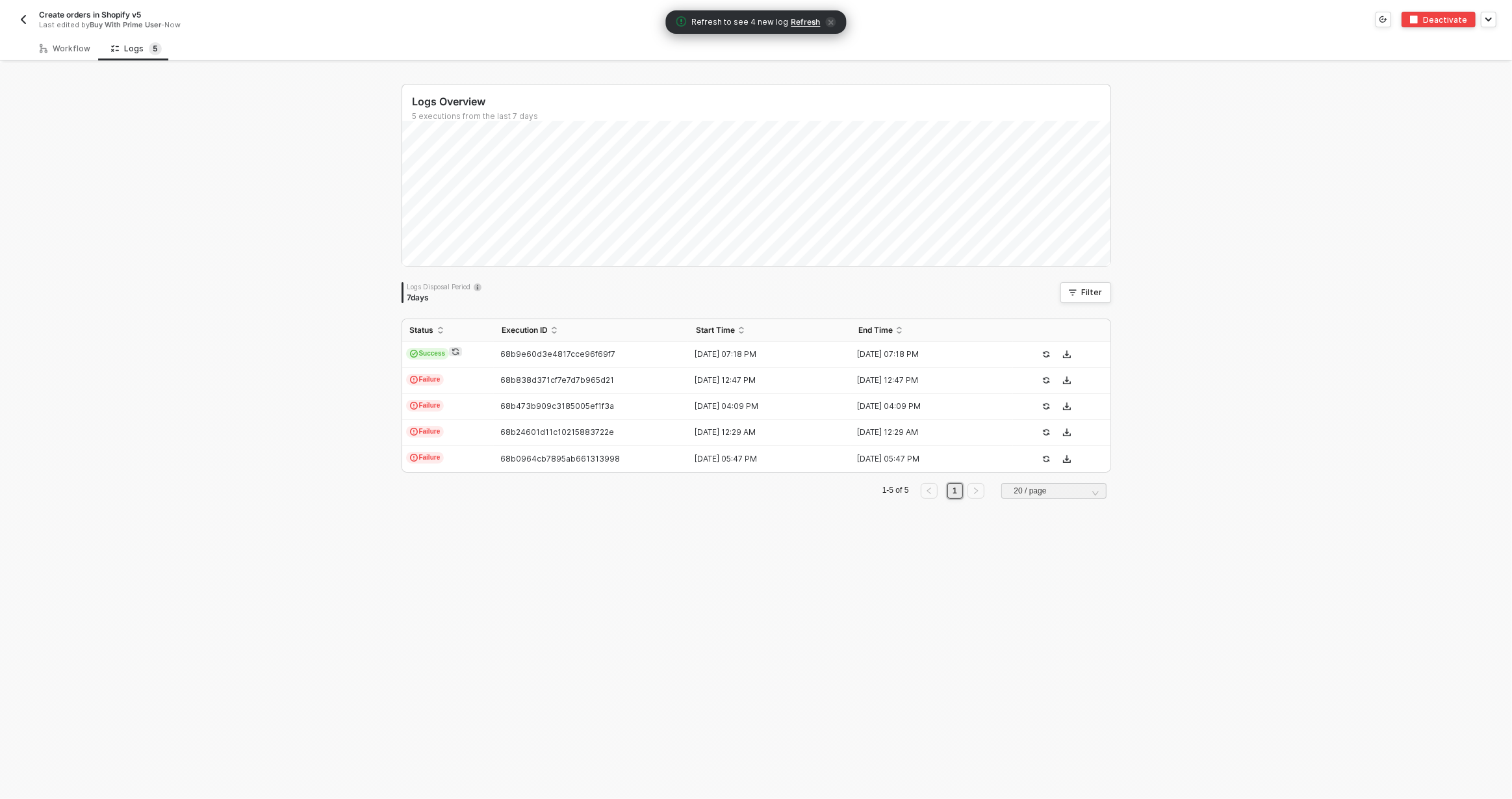
click at [19, 18] on img "button" at bounding box center [24, 19] width 10 height 10
